Goal: Task Accomplishment & Management: Manage account settings

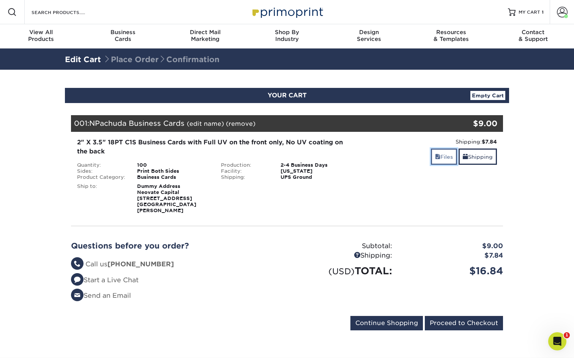
click at [439, 159] on link "Files" at bounding box center [444, 157] width 26 height 16
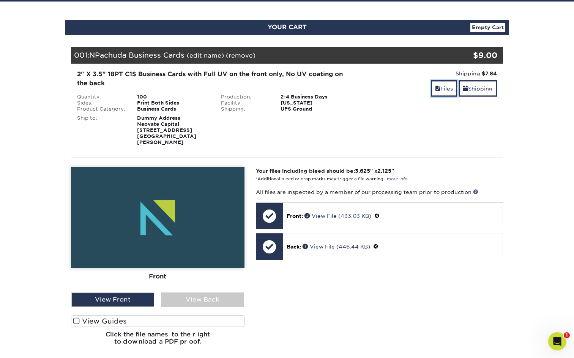
scroll to position [78, 0]
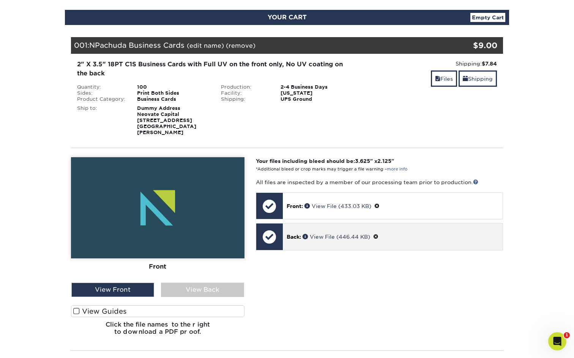
click at [278, 236] on div at bounding box center [269, 237] width 27 height 27
click at [273, 229] on div at bounding box center [269, 237] width 27 height 27
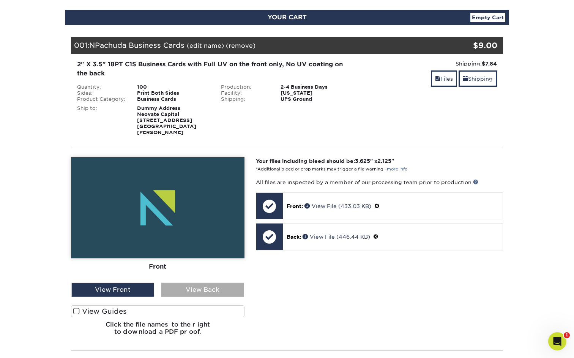
click at [188, 283] on div "View Back" at bounding box center [202, 290] width 83 height 14
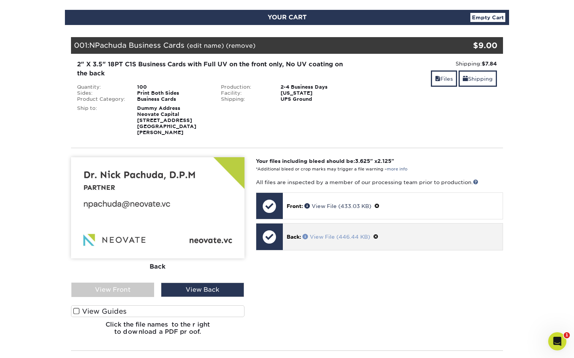
click at [328, 234] on link "View File (446.44 KB)" at bounding box center [336, 237] width 68 height 6
click at [375, 234] on span at bounding box center [375, 237] width 5 height 6
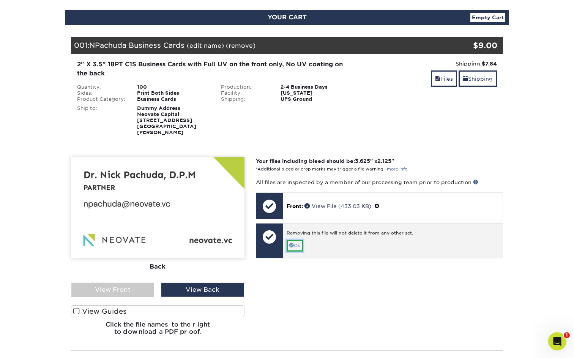
click at [289, 243] on span at bounding box center [291, 245] width 5 height 5
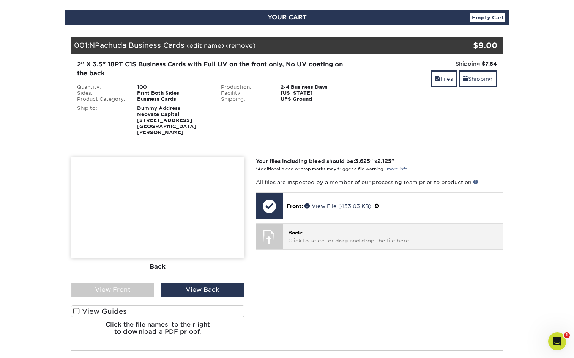
click at [291, 231] on p "Back: Click to select or drag and drop the file here." at bounding box center [392, 237] width 209 height 16
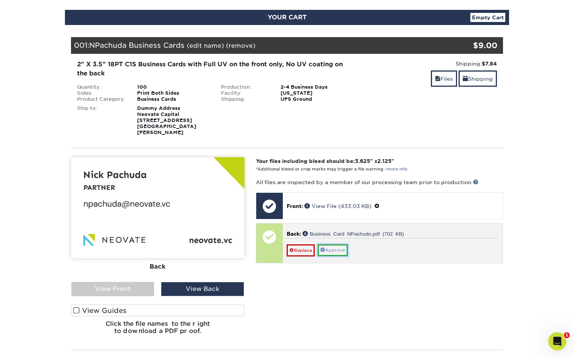
click at [330, 245] on link "Approve" at bounding box center [333, 251] width 30 height 12
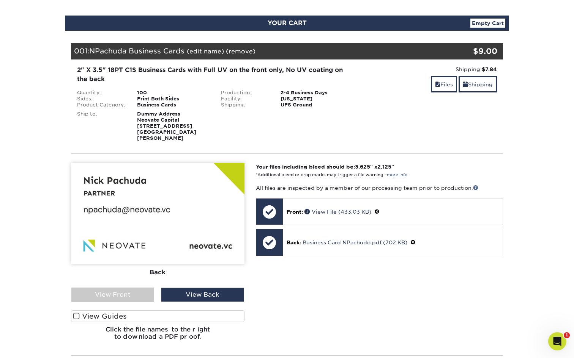
scroll to position [64, 0]
